Goal: Transaction & Acquisition: Purchase product/service

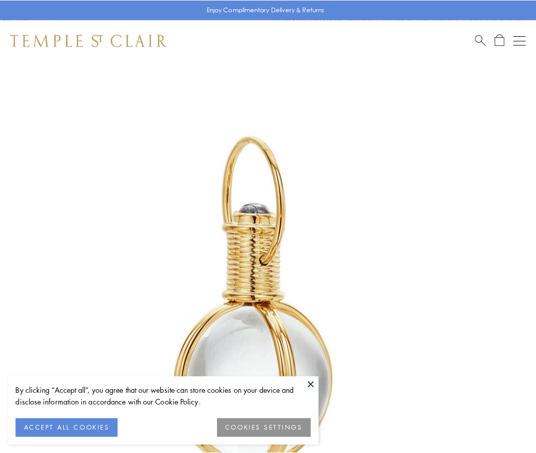
scroll to position [266, 0]
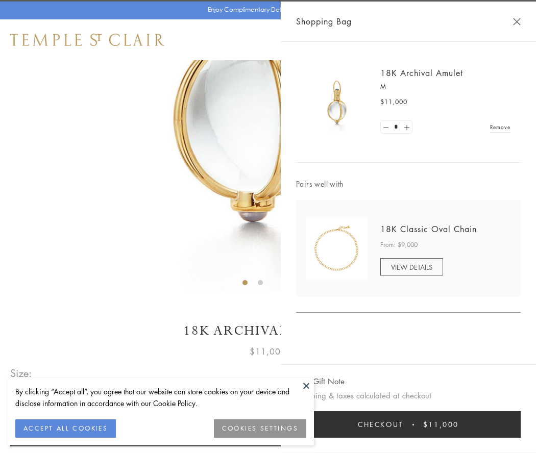
click at [408, 425] on button "Checkout $11,000" at bounding box center [408, 424] width 225 height 27
